Goal: Navigation & Orientation: Find specific page/section

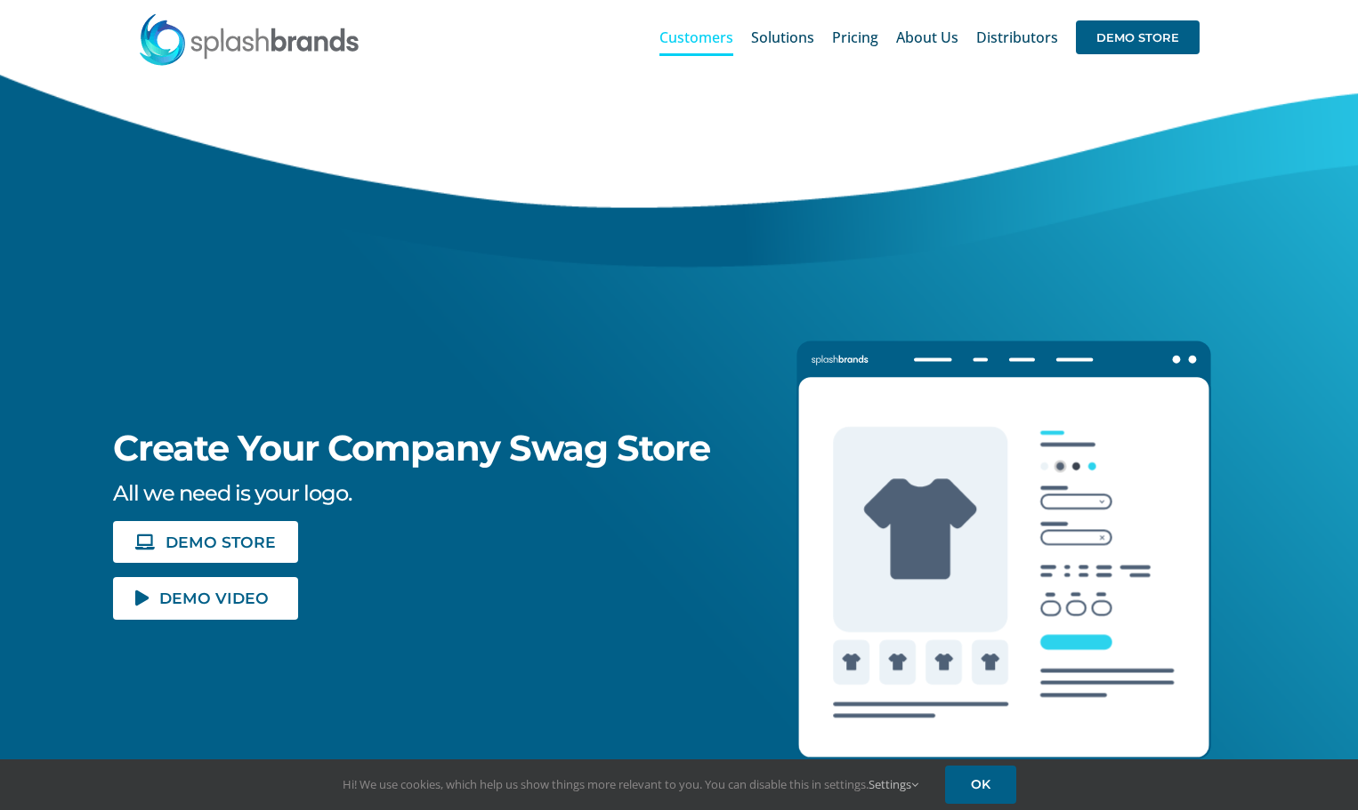
click at [688, 33] on span "Customers" at bounding box center [696, 37] width 74 height 14
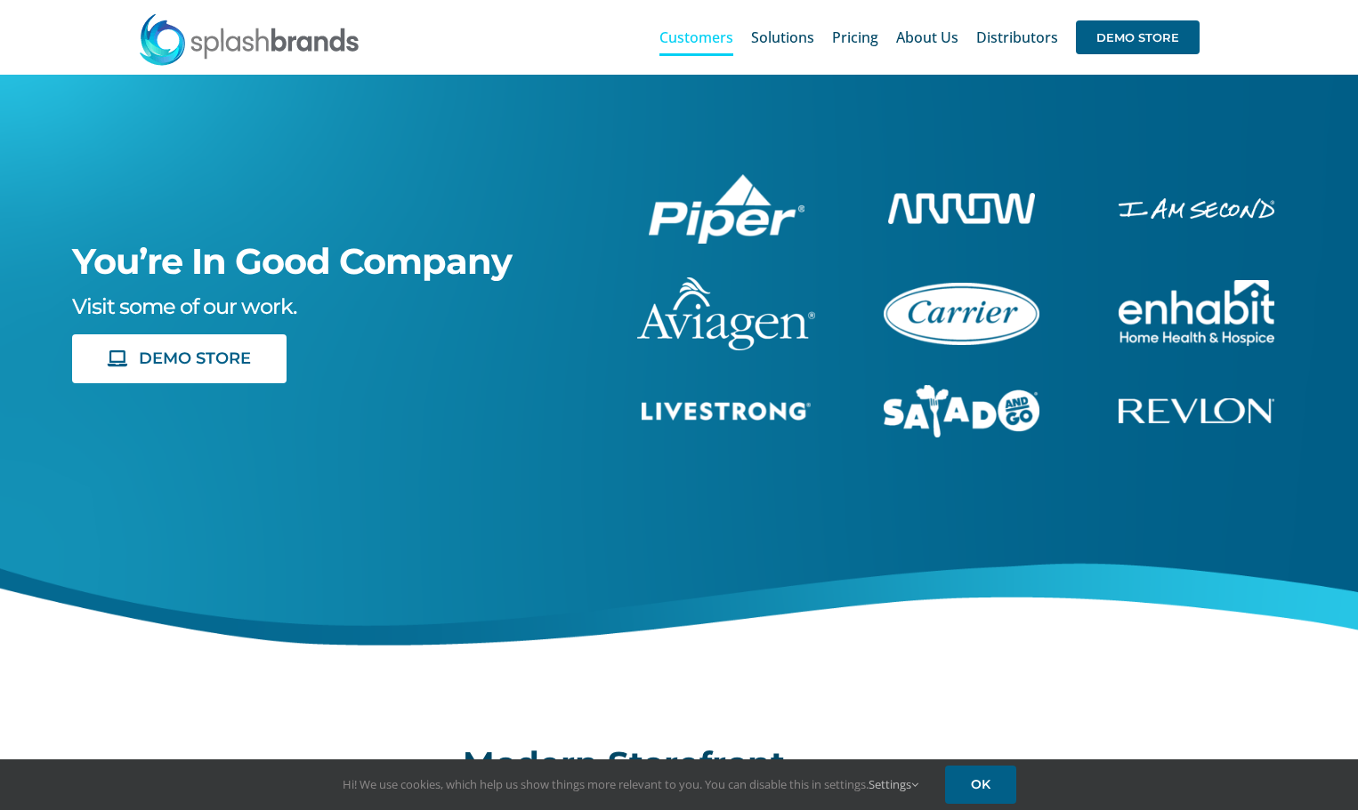
click at [252, 49] on img at bounding box center [249, 38] width 222 height 53
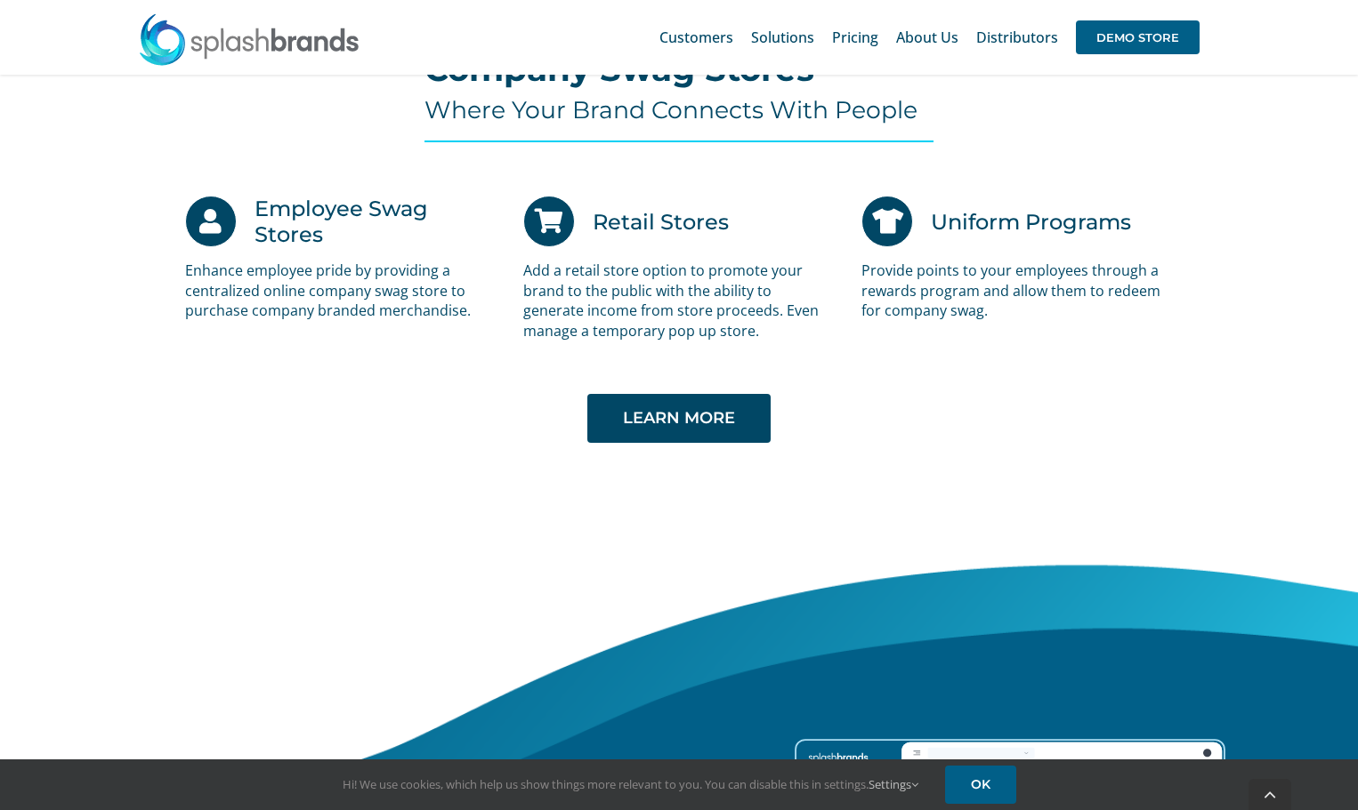
scroll to position [4003, 0]
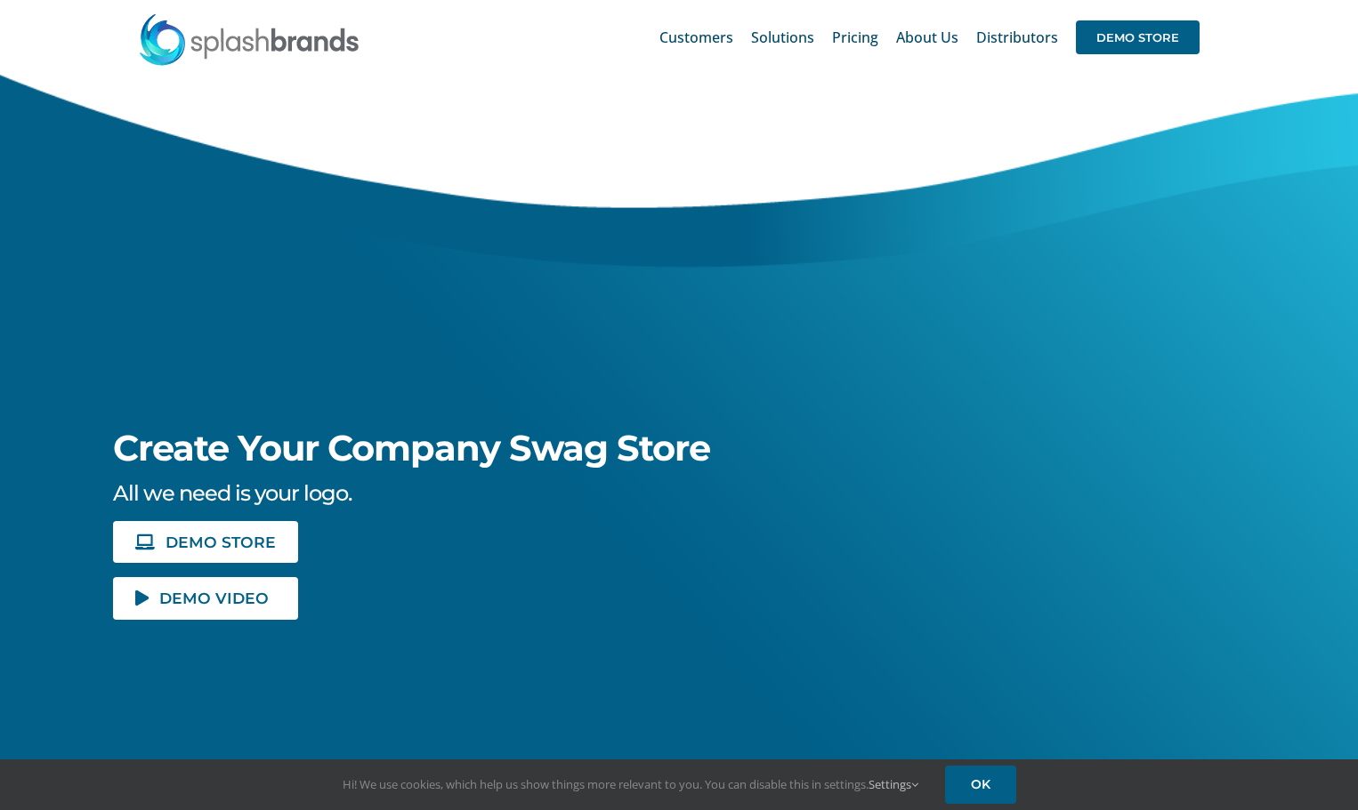
scroll to position [4022, 0]
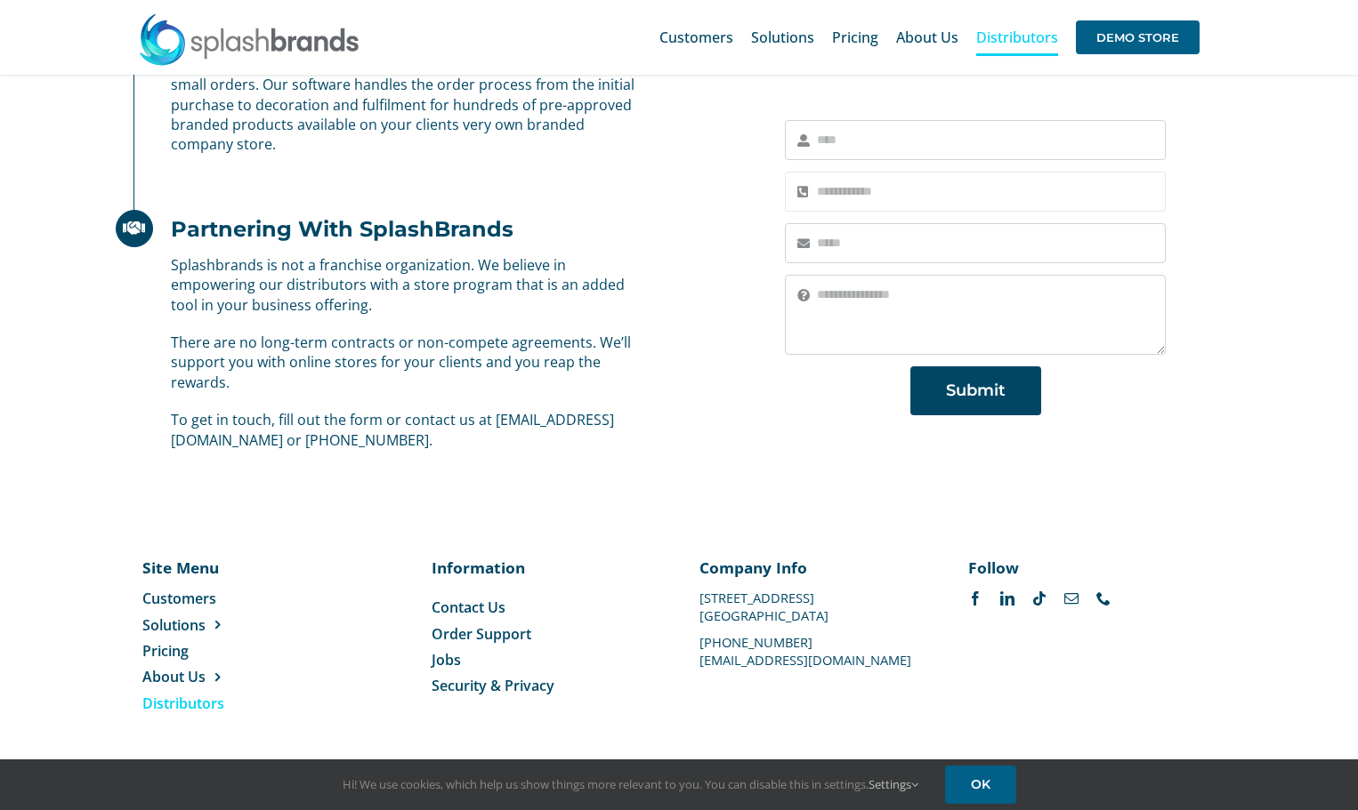
scroll to position [717, 0]
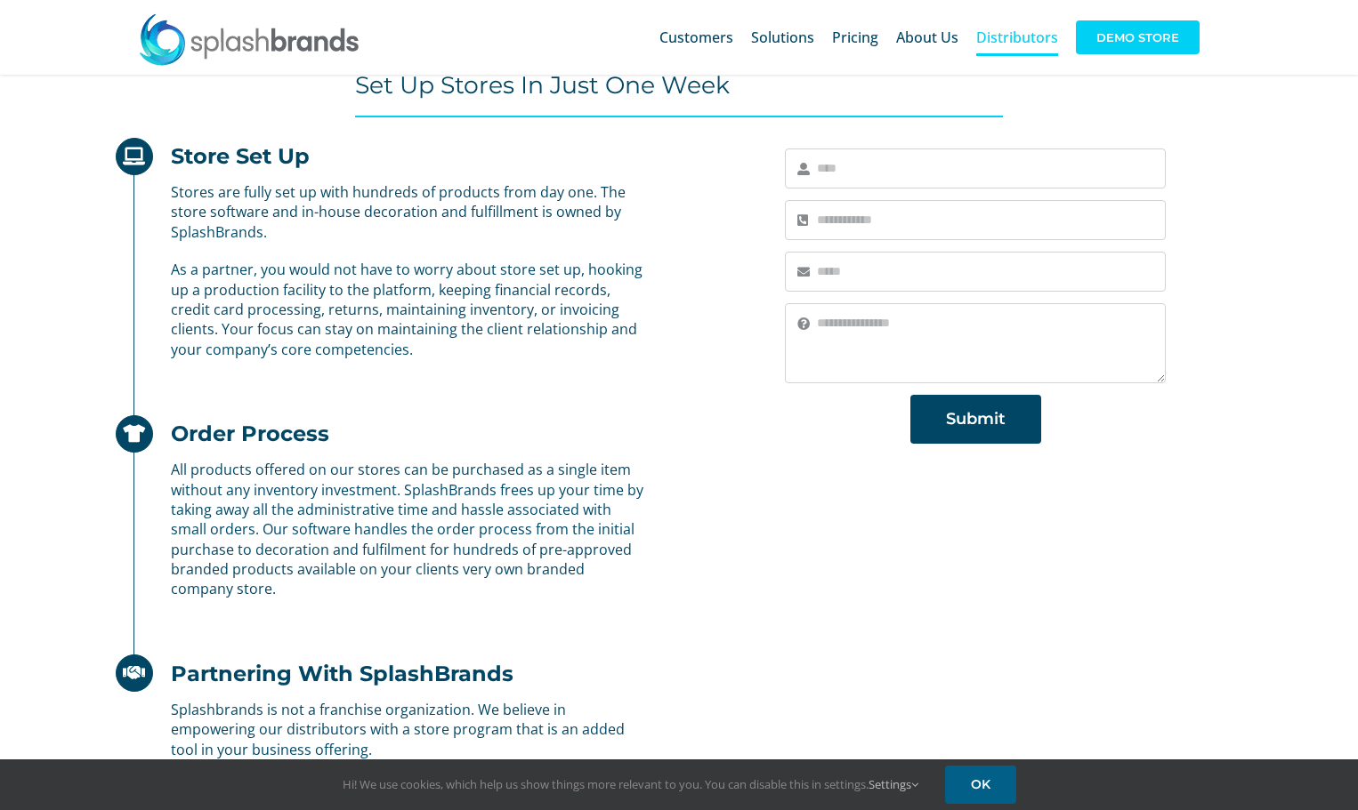
click at [1157, 25] on span "DEMO STORE" at bounding box center [1138, 37] width 124 height 34
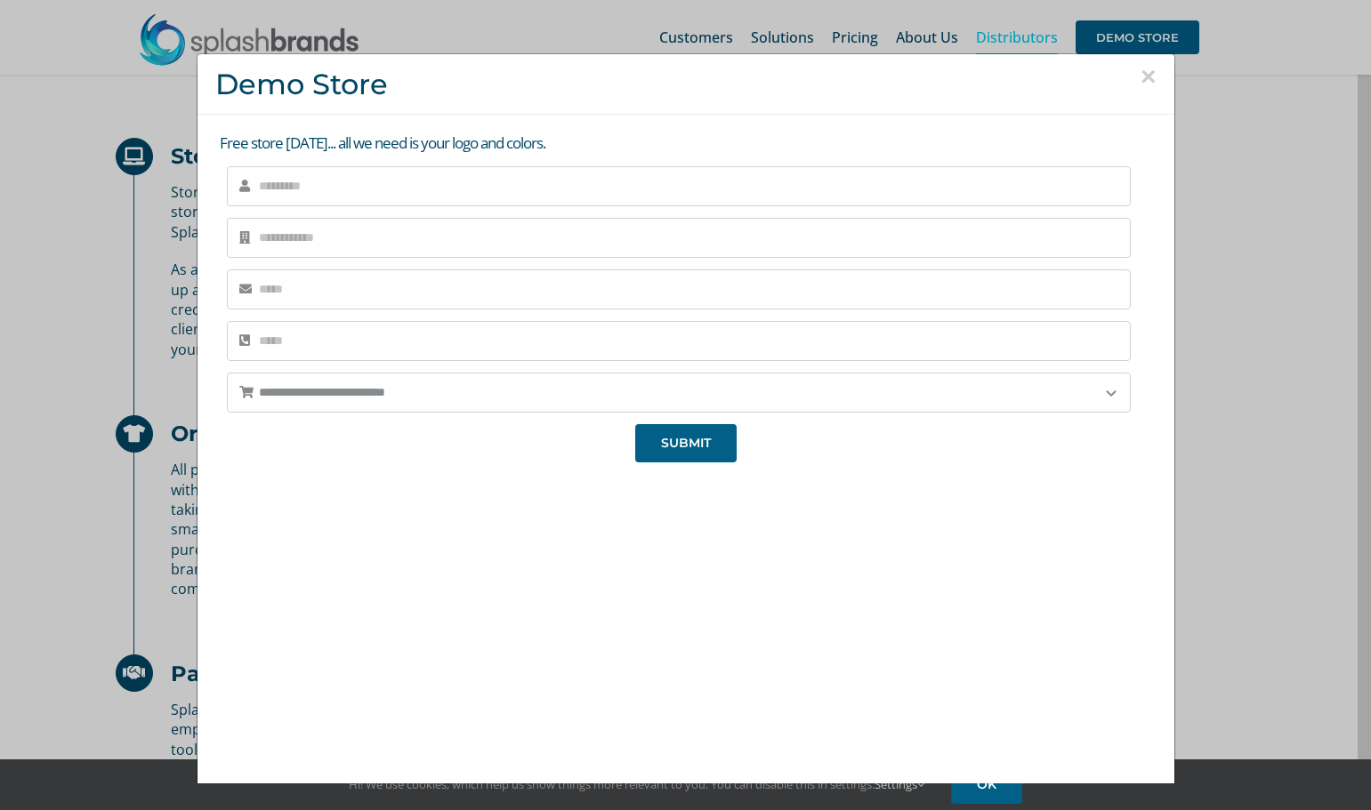
click at [1140, 76] on button "×" at bounding box center [1148, 76] width 16 height 27
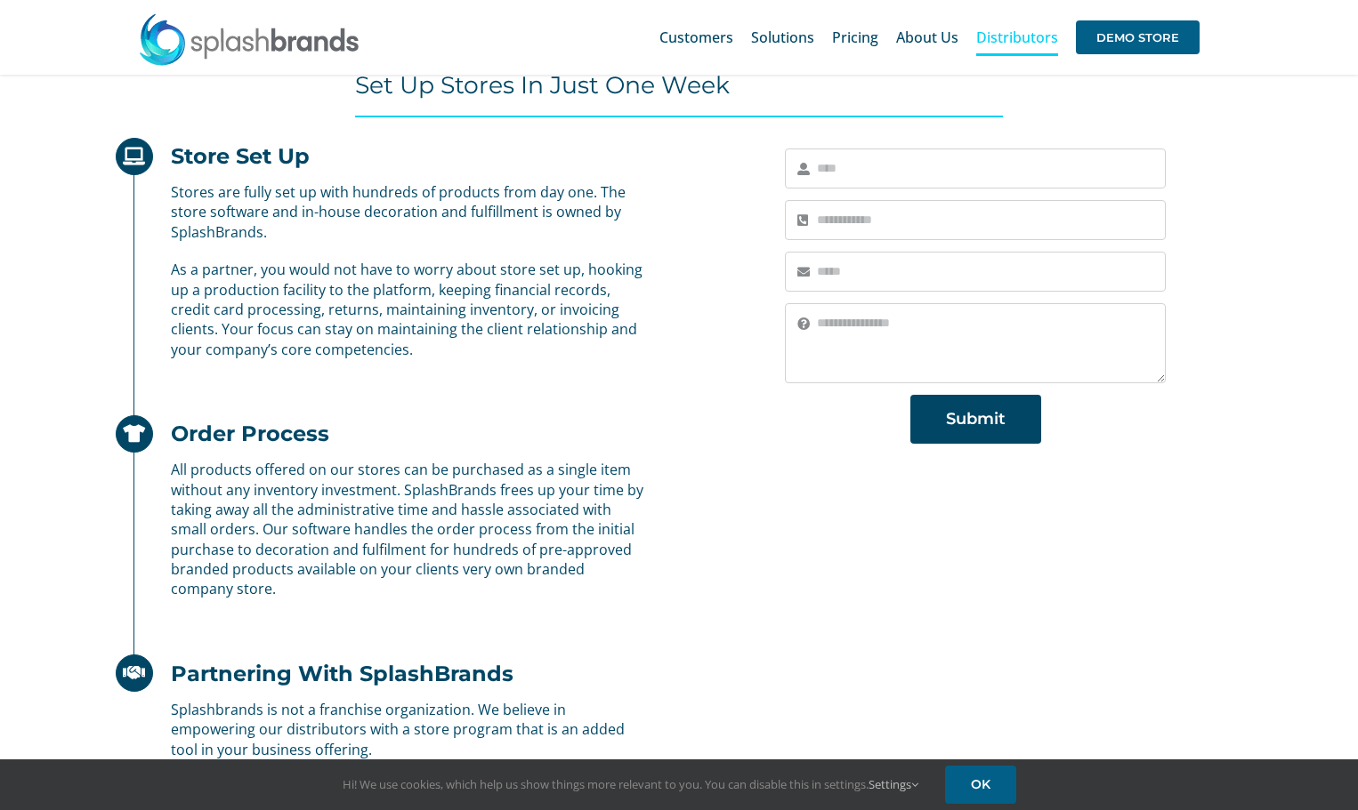
click at [195, 50] on img at bounding box center [249, 38] width 222 height 53
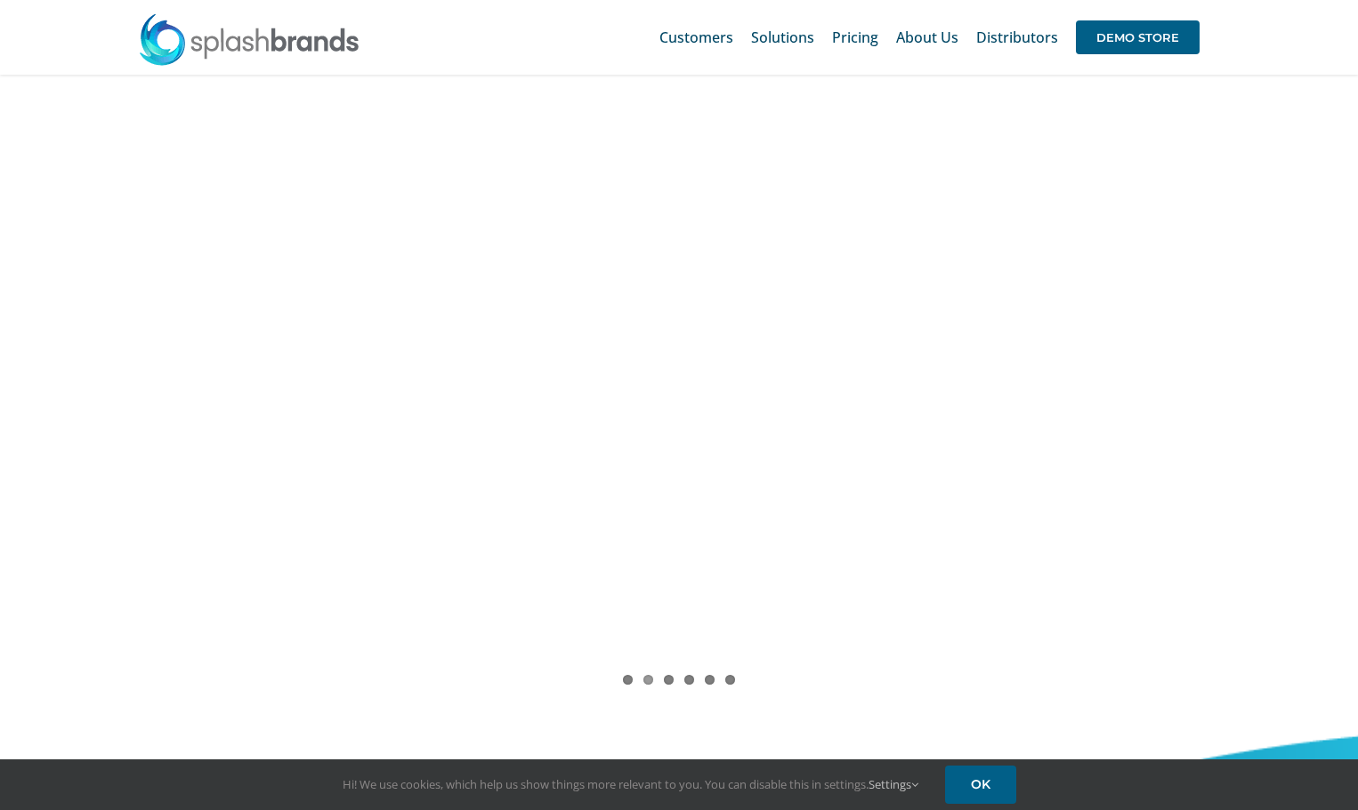
scroll to position [1423, 0]
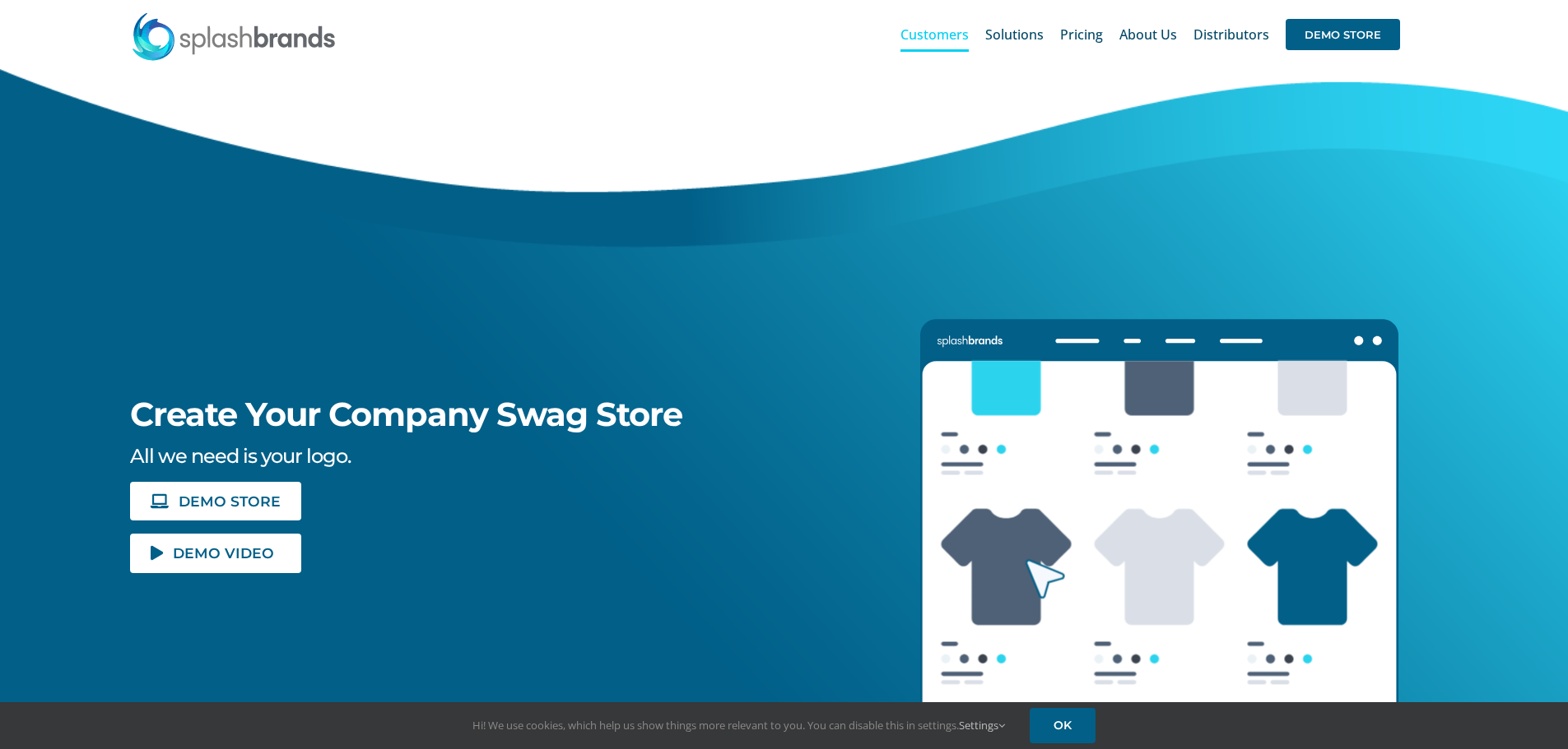
click at [945, 35] on span "Customers" at bounding box center [934, 34] width 68 height 13
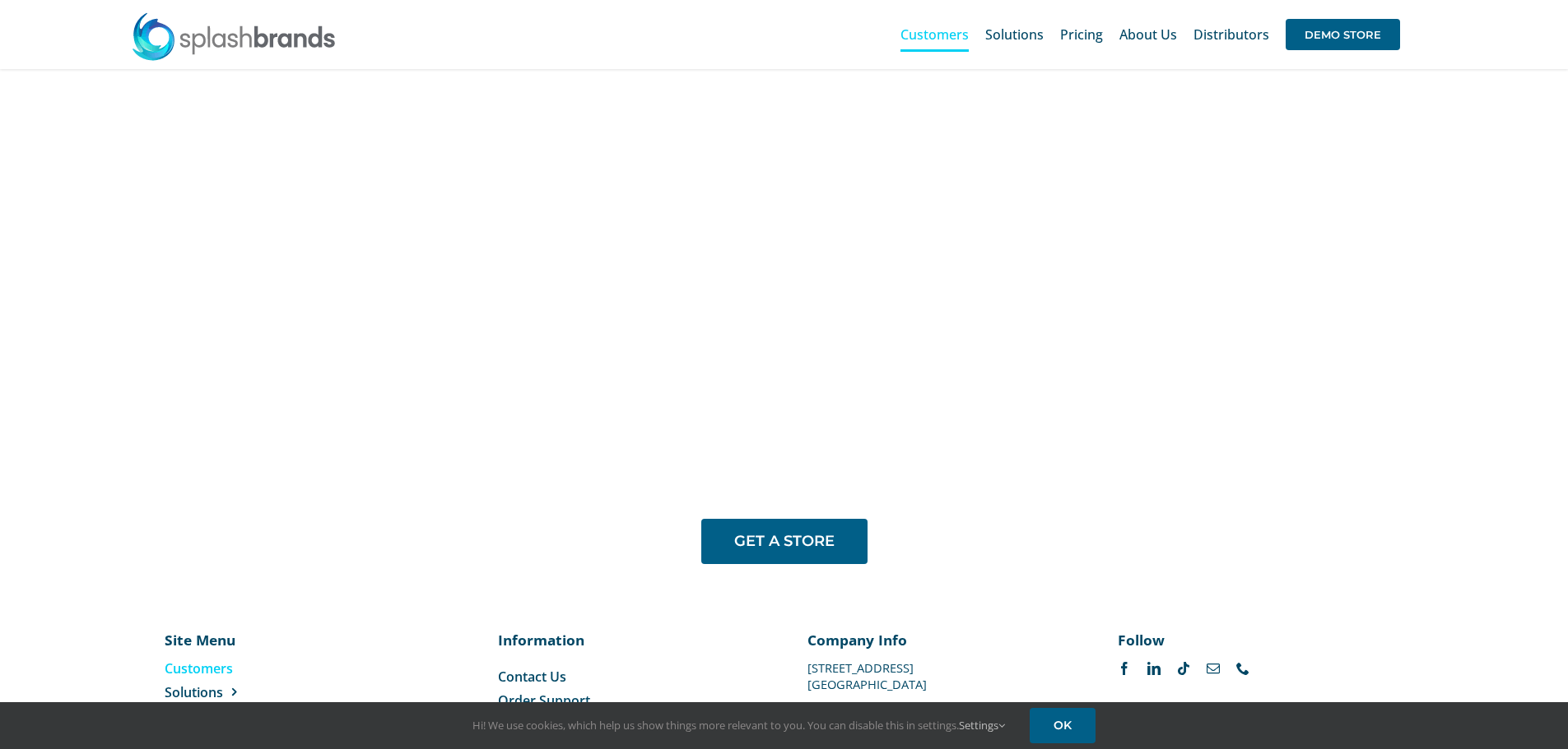
scroll to position [1373, 0]
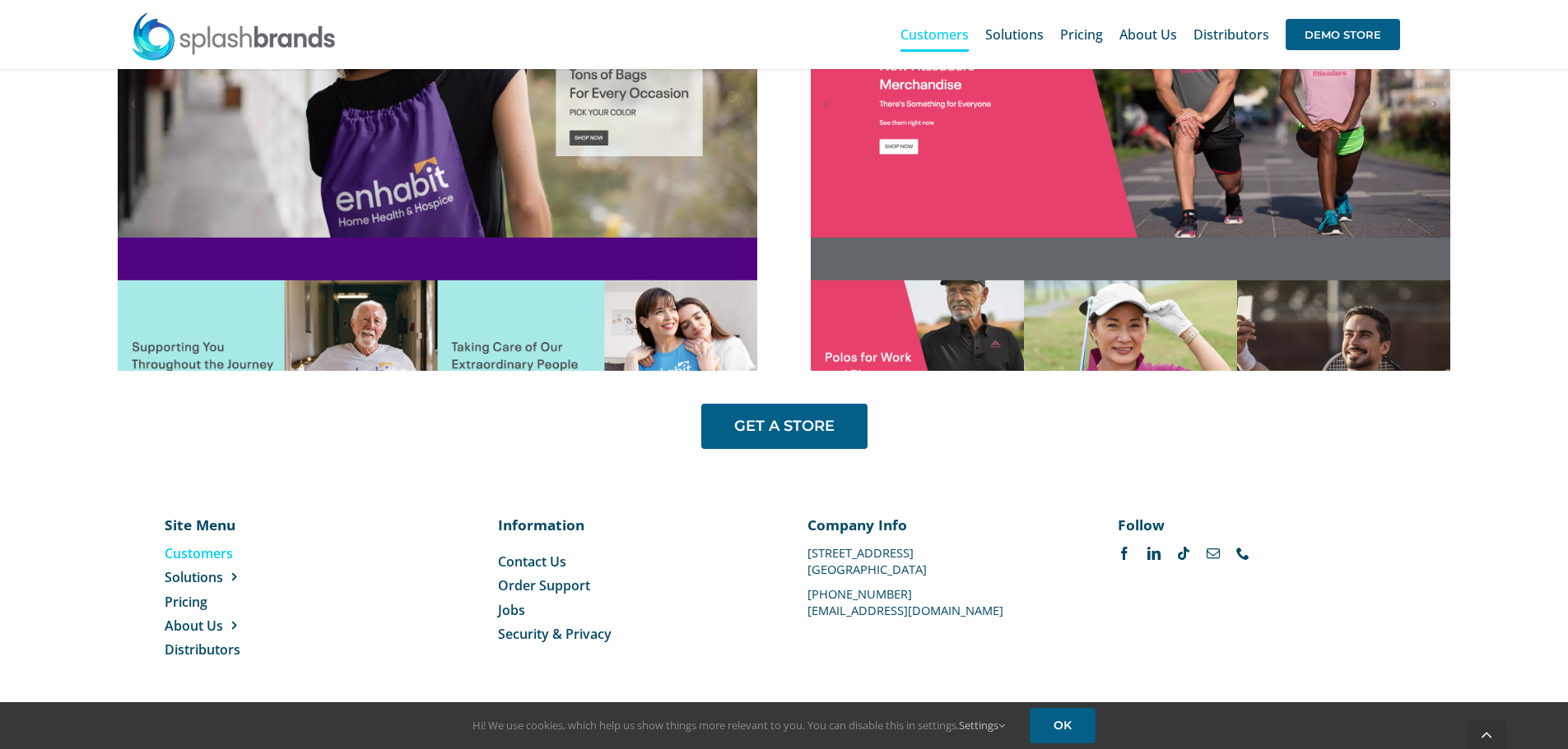
click at [528, 583] on span "Order Support" at bounding box center [544, 586] width 93 height 18
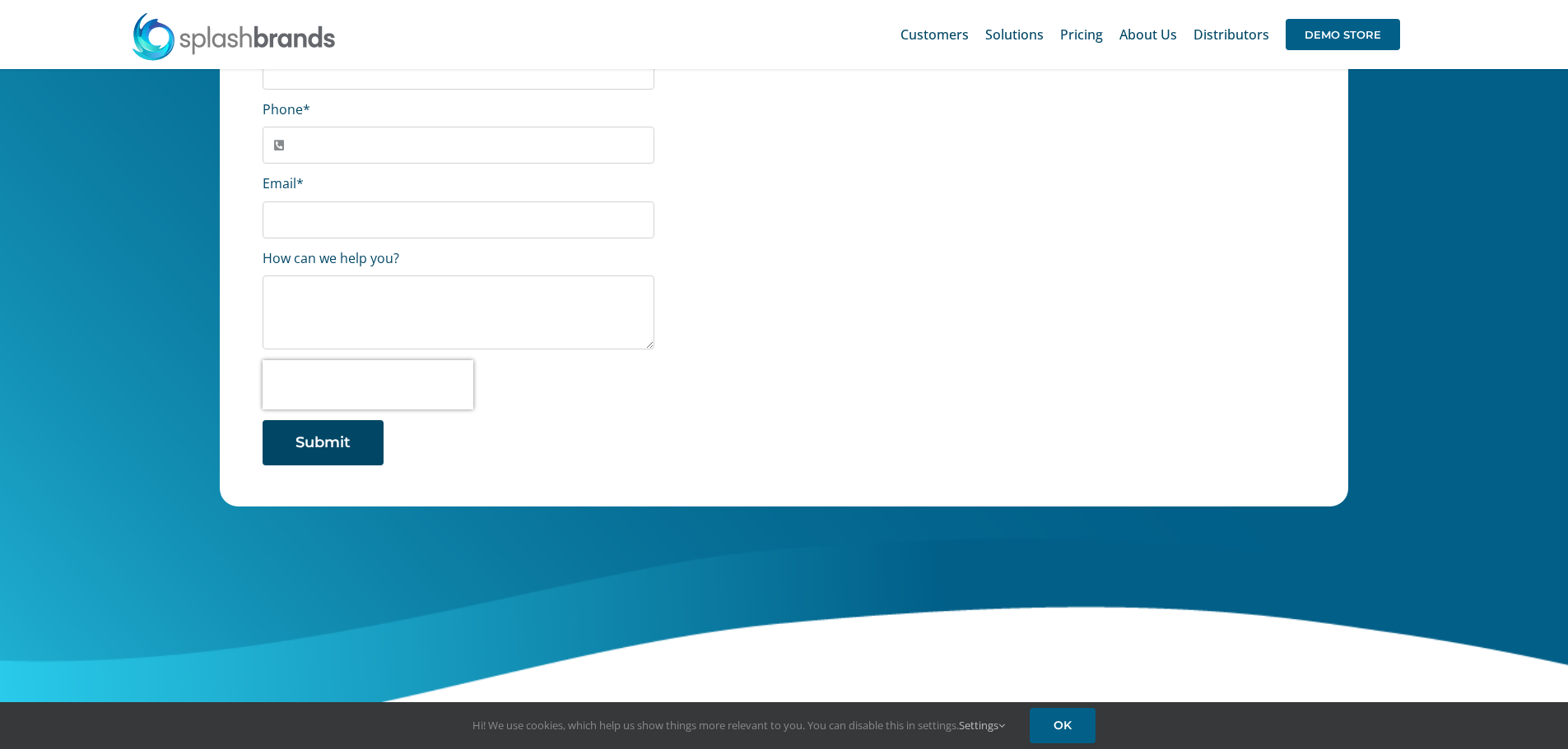
scroll to position [329, 0]
